Goal: Manage account settings

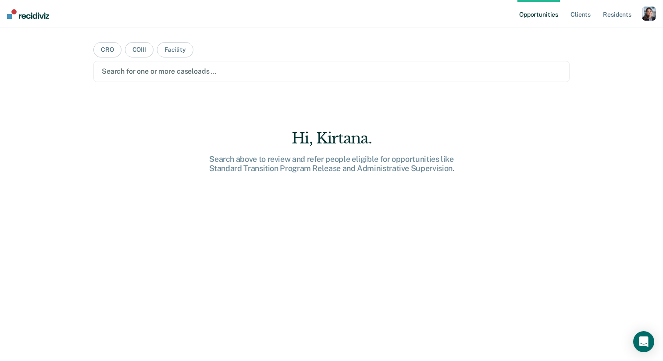
click at [653, 20] on div "button" at bounding box center [649, 14] width 14 height 14
click at [615, 35] on link "Profile" at bounding box center [613, 35] width 71 height 7
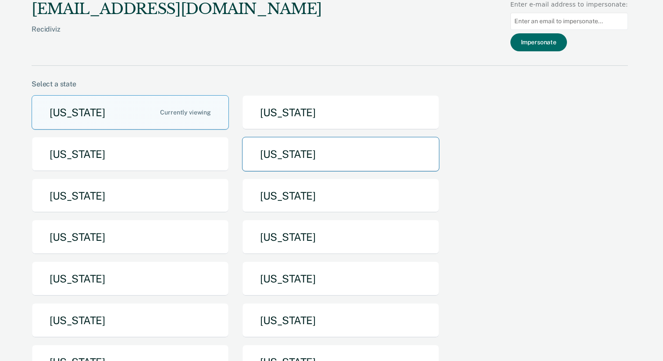
click at [277, 165] on button "[US_STATE]" at bounding box center [340, 154] width 197 height 35
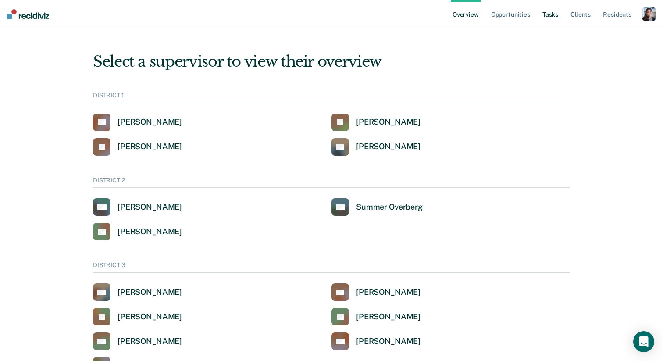
click at [550, 20] on link "Tasks" at bounding box center [549, 14] width 19 height 28
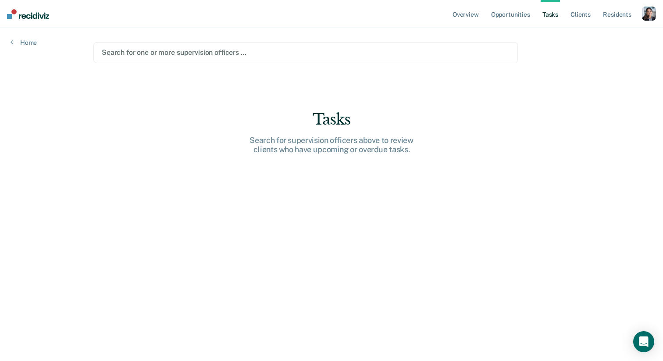
click at [644, 13] on div "button" at bounding box center [649, 14] width 14 height 14
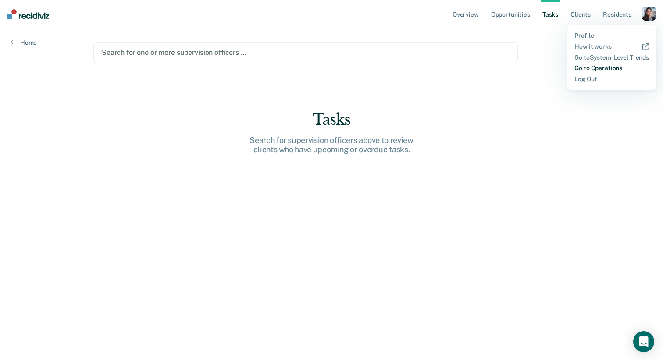
click at [581, 68] on link "Go to Operations" at bounding box center [611, 67] width 74 height 7
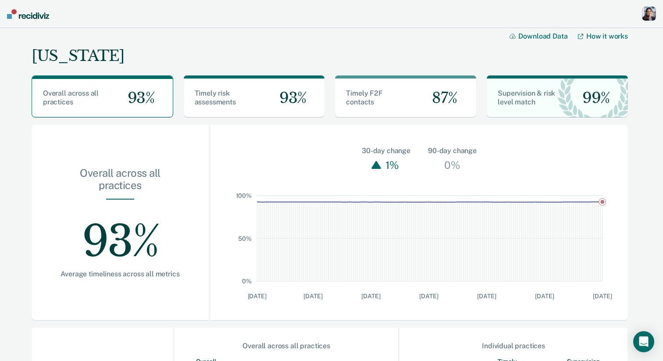
click at [646, 19] on div "button" at bounding box center [649, 14] width 14 height 14
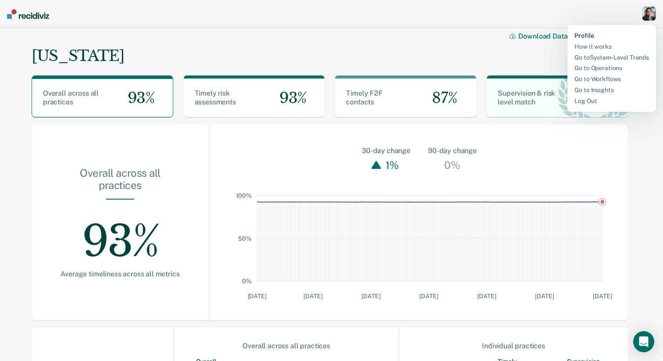
click at [576, 33] on link "Profile" at bounding box center [611, 35] width 74 height 7
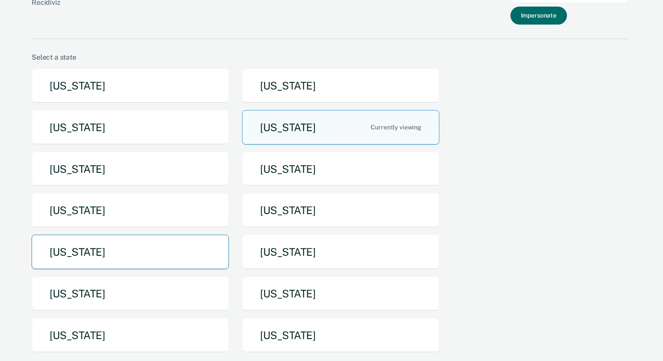
scroll to position [32, 0]
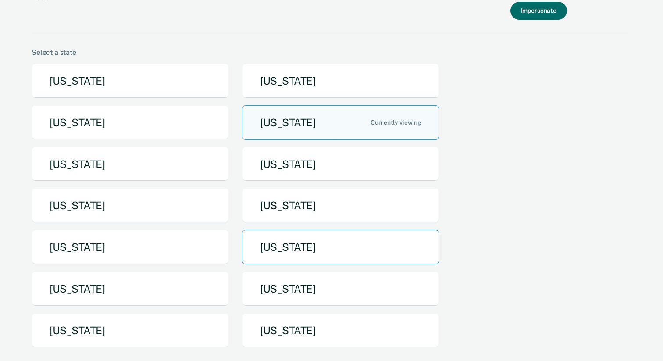
click at [300, 245] on button "[US_STATE]" at bounding box center [340, 247] width 197 height 35
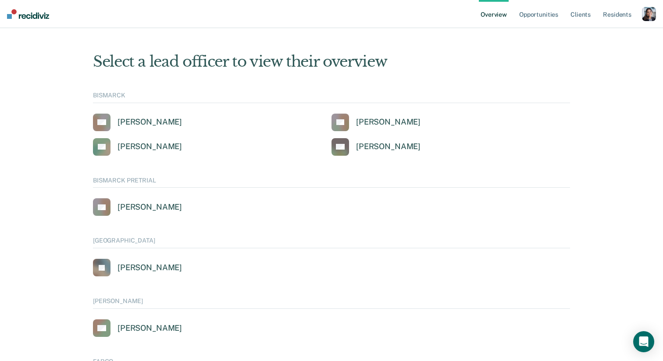
click at [646, 14] on div "button" at bounding box center [649, 14] width 14 height 14
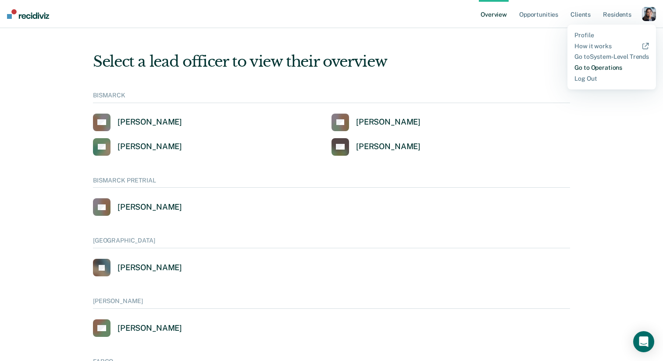
click at [592, 67] on link "Go to Operations" at bounding box center [611, 67] width 74 height 7
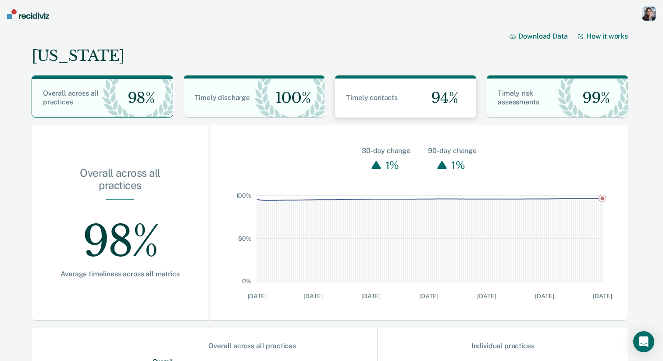
click at [356, 100] on span "Timely contacts" at bounding box center [372, 97] width 52 height 8
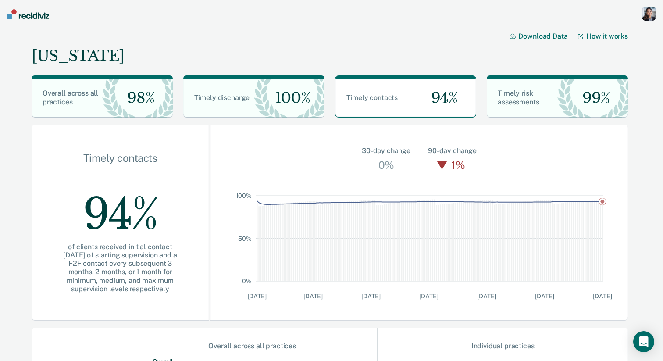
click at [646, 15] on div "button" at bounding box center [649, 14] width 14 height 14
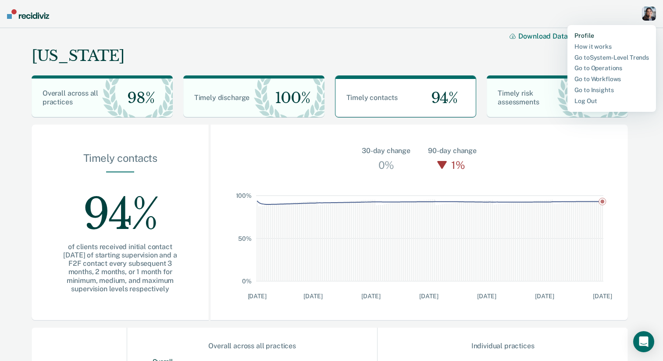
click at [598, 34] on link "Profile" at bounding box center [611, 35] width 74 height 7
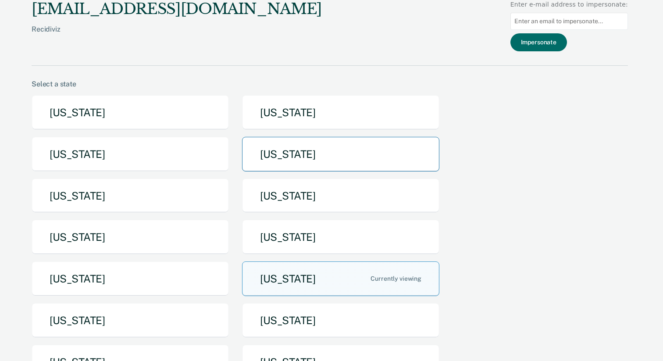
click at [410, 157] on button "[US_STATE]" at bounding box center [340, 154] width 197 height 35
